Goal: Information Seeking & Learning: Learn about a topic

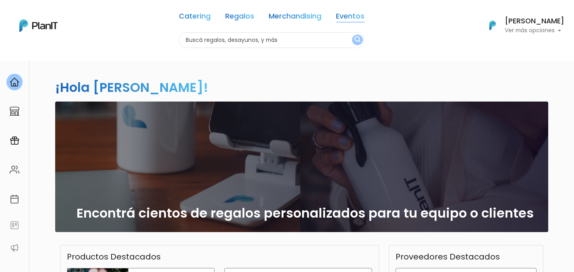
click at [354, 16] on link "Eventos" at bounding box center [350, 18] width 29 height 10
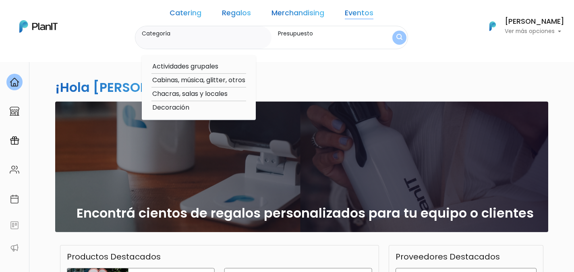
click at [230, 92] on option "Chacras, salas y locales" at bounding box center [199, 94] width 95 height 10
type input "Chacras, salas y locales"
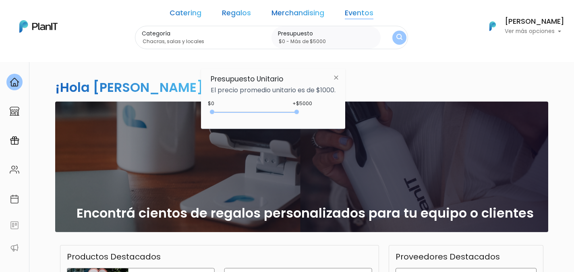
drag, startPoint x: 229, startPoint y: 112, endPoint x: 335, endPoint y: 118, distance: 106.6
click at [335, 118] on div "+$5000 $0 0 : 5000 0 5000 0,5000" at bounding box center [273, 114] width 125 height 16
type input "$0 - Más de $5000"
click at [395, 37] on img "submit" at bounding box center [399, 37] width 9 height 11
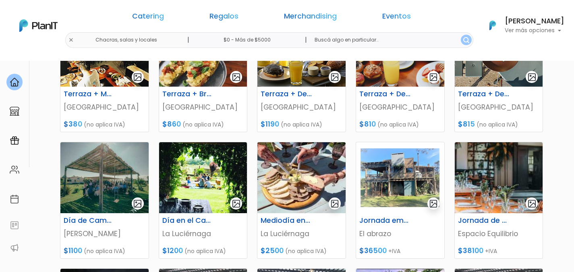
scroll to position [169, 0]
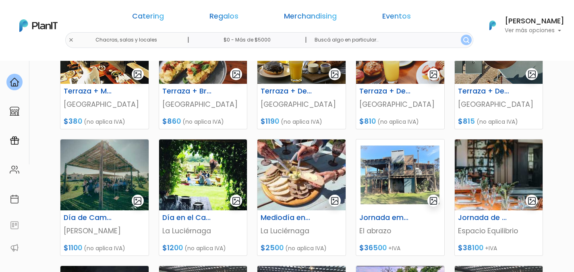
drag, startPoint x: 576, startPoint y: 85, endPoint x: 147, endPoint y: 50, distance: 430.8
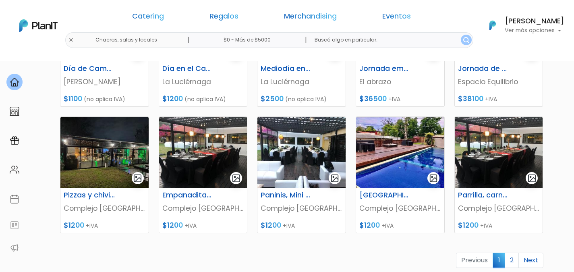
scroll to position [316, 0]
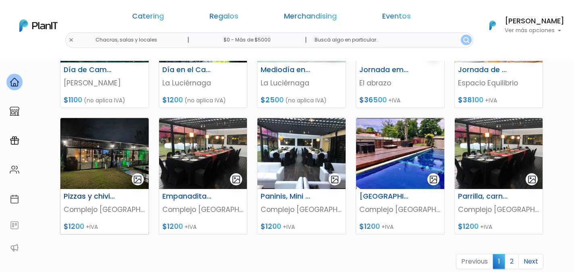
click at [123, 209] on p "Complejo Quinta de Arteaga" at bounding box center [105, 209] width 82 height 10
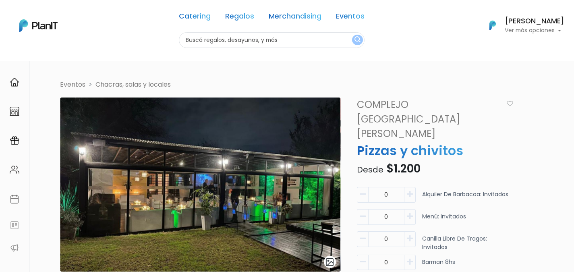
click at [363, 103] on link "Complejo [GEOGRAPHIC_DATA][PERSON_NAME]" at bounding box center [428, 120] width 152 height 44
click at [363, 103] on link "Complejo Quinta de Arteaga" at bounding box center [428, 120] width 152 height 44
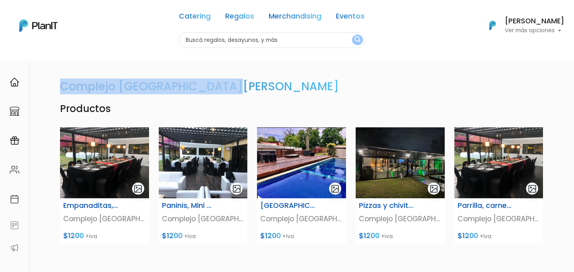
click at [57, 79] on section "Complejo Quinta de Arteaga Productos Empanaditas, Wraps, Revuelto Gramajo Compl…" at bounding box center [287, 187] width 532 height 255
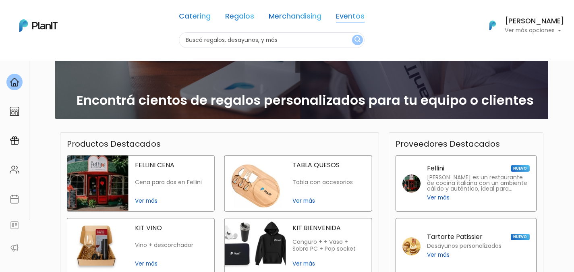
click at [350, 18] on link "Eventos" at bounding box center [350, 18] width 29 height 10
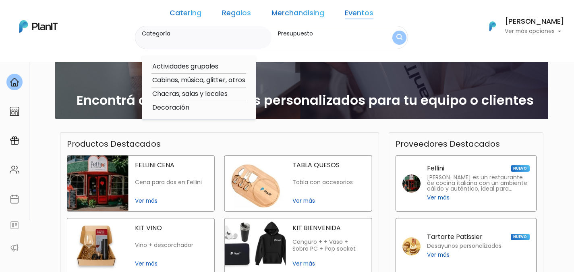
click at [235, 92] on option "Chacras, salas y locales" at bounding box center [199, 94] width 95 height 10
type input "Chacras, salas y locales"
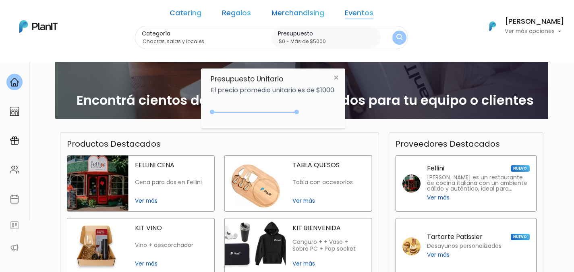
type input "$0 - Más de $5000"
drag, startPoint x: 229, startPoint y: 112, endPoint x: 322, endPoint y: 111, distance: 93.5
click at [322, 111] on div "+$5000 $0 0 : 5000 0 5000 0,5000" at bounding box center [273, 114] width 125 height 16
click at [395, 36] on img "submit" at bounding box center [399, 37] width 9 height 11
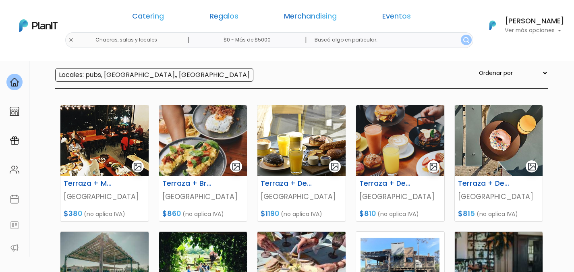
scroll to position [78, 0]
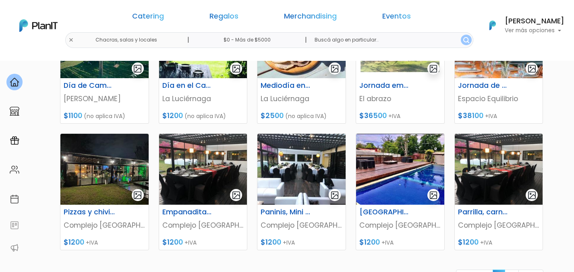
scroll to position [342, 0]
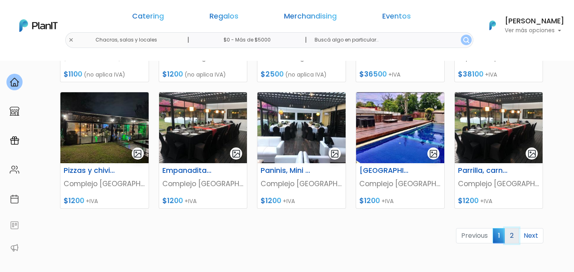
click at [514, 235] on link "2" at bounding box center [512, 235] width 14 height 15
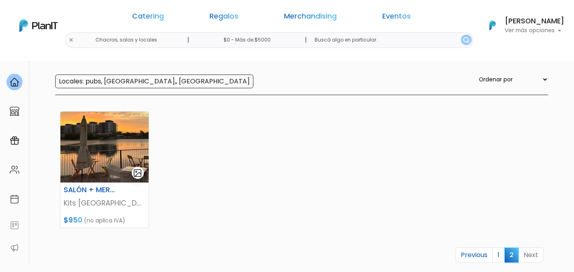
scroll to position [113, 0]
